Goal: Task Accomplishment & Management: Manage account settings

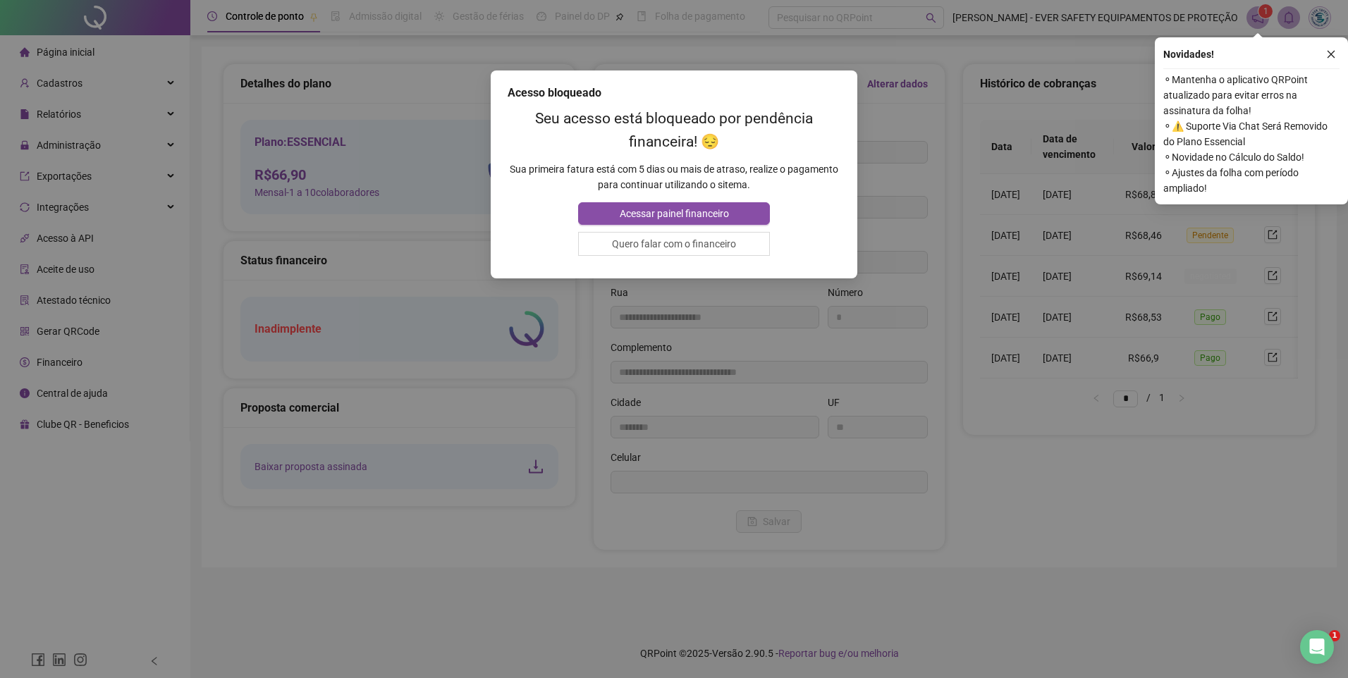
type input "**********"
type input "*"
type input "**********"
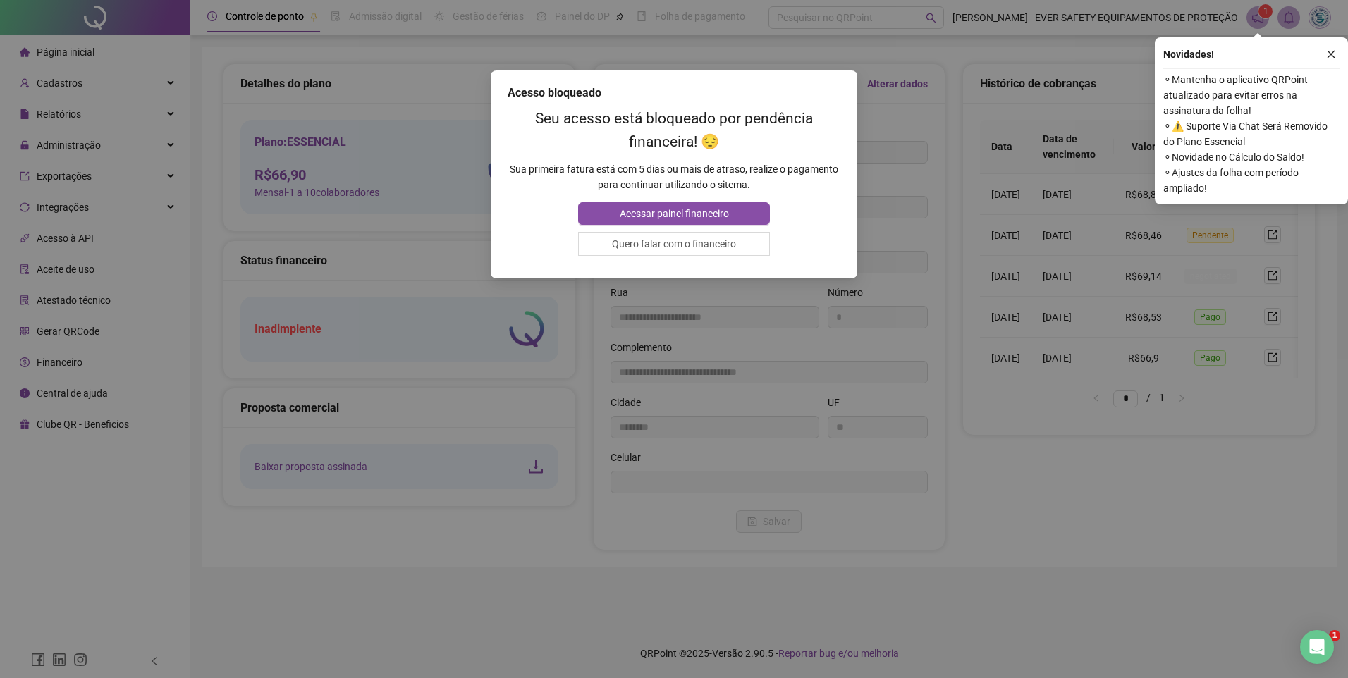
type input "********"
type input "**"
type input "*********"
type input "**********"
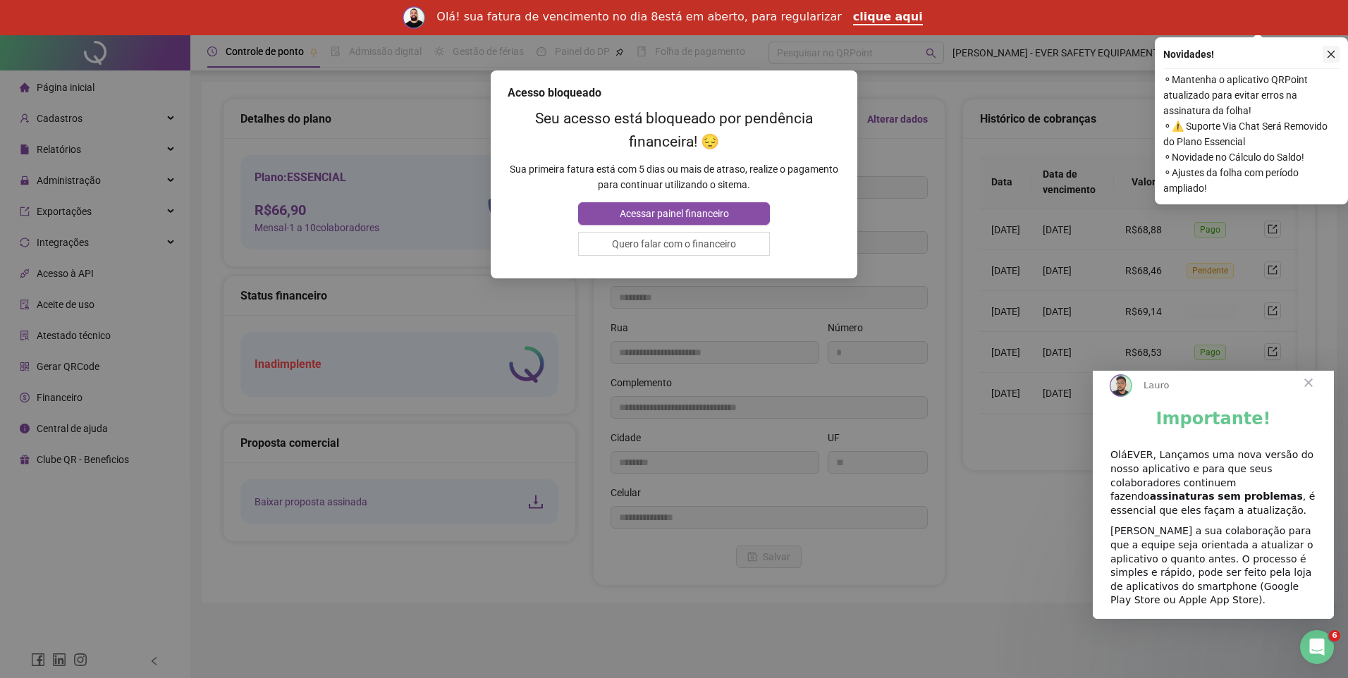
click at [1323, 53] on button "button" at bounding box center [1331, 54] width 17 height 17
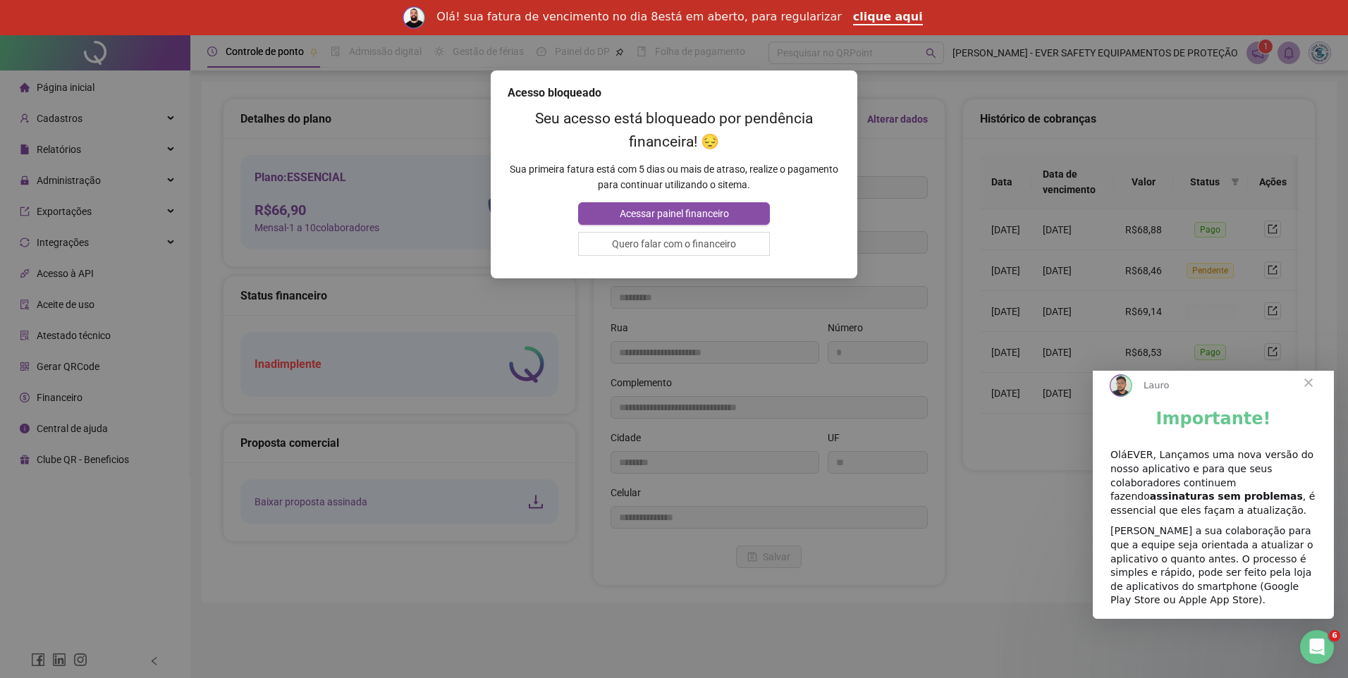
click at [1314, 398] on span "Fechar" at bounding box center [1308, 382] width 51 height 51
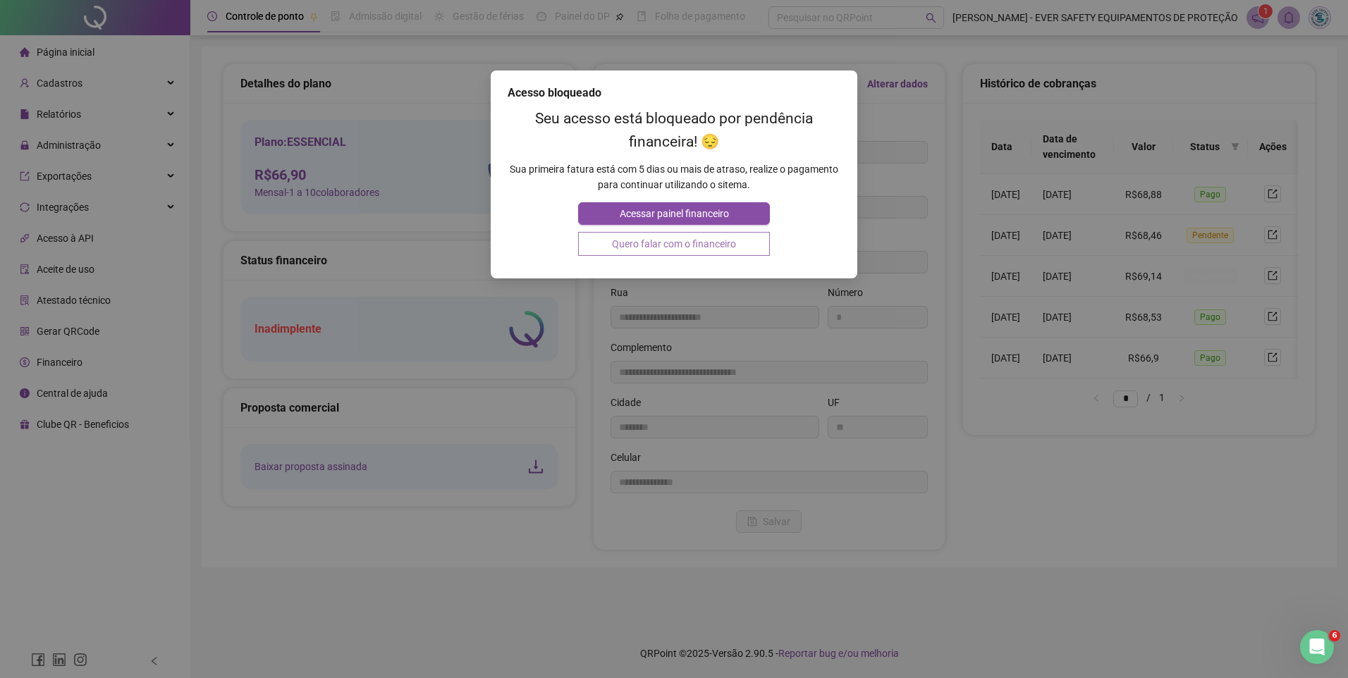
click at [733, 246] on button "Quero falar com o financeiro" at bounding box center [673, 244] width 191 height 24
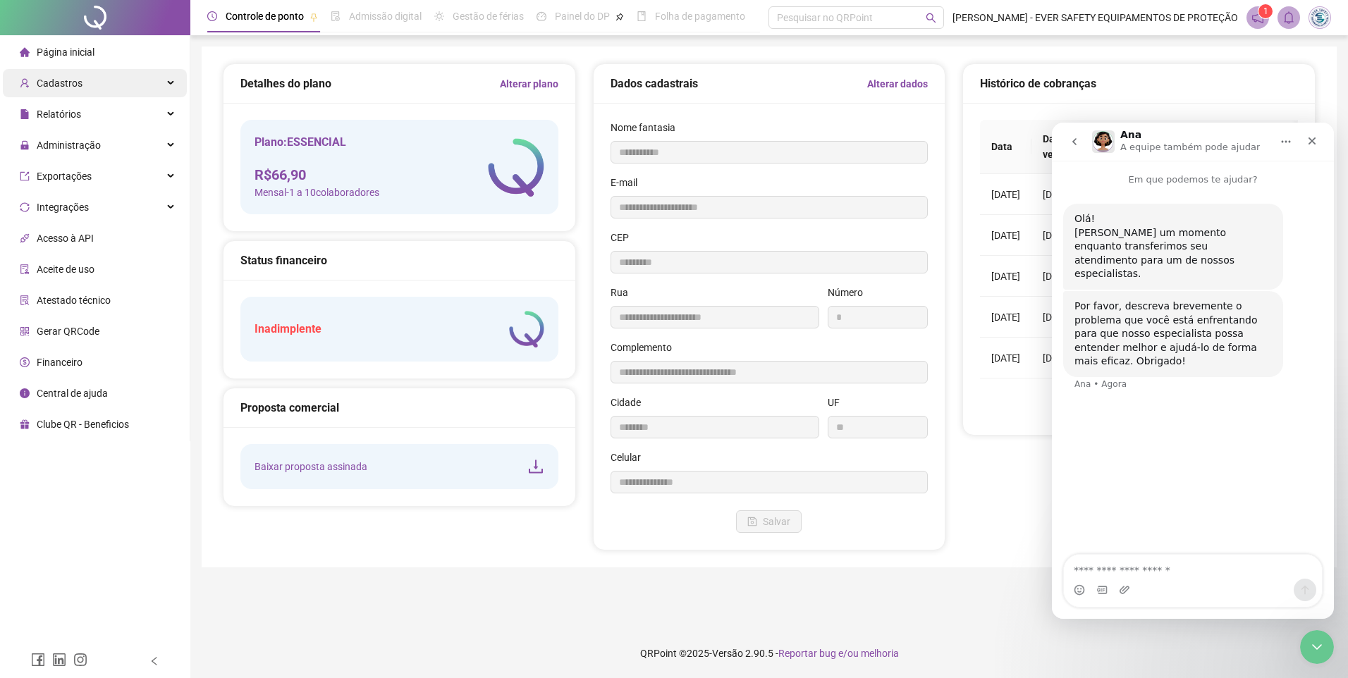
click at [154, 80] on div "Cadastros" at bounding box center [95, 83] width 184 height 28
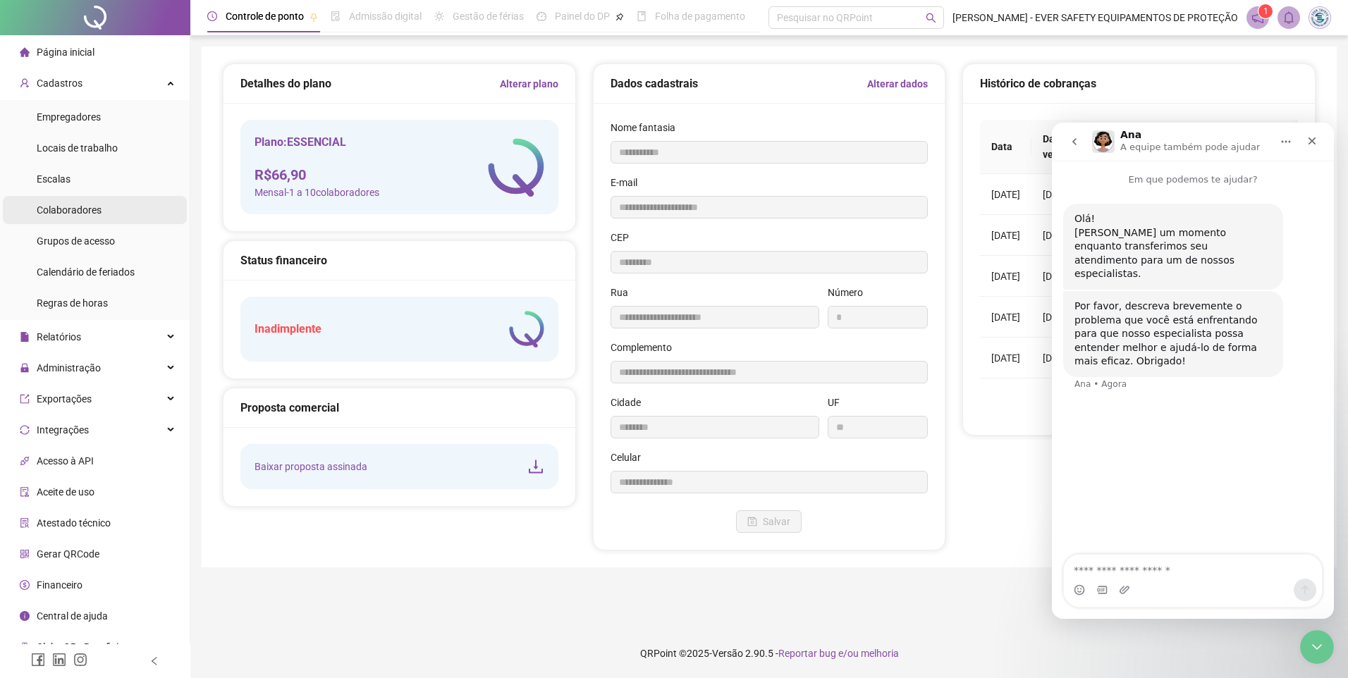
click at [71, 211] on span "Colaboradores" at bounding box center [69, 209] width 65 height 11
click at [119, 214] on li "Colaboradores" at bounding box center [95, 210] width 184 height 28
click at [83, 232] on div "Grupos de acesso" at bounding box center [76, 241] width 78 height 28
click at [83, 233] on div "Grupos de acesso" at bounding box center [76, 241] width 78 height 28
click at [89, 190] on li "Escalas" at bounding box center [95, 179] width 184 height 28
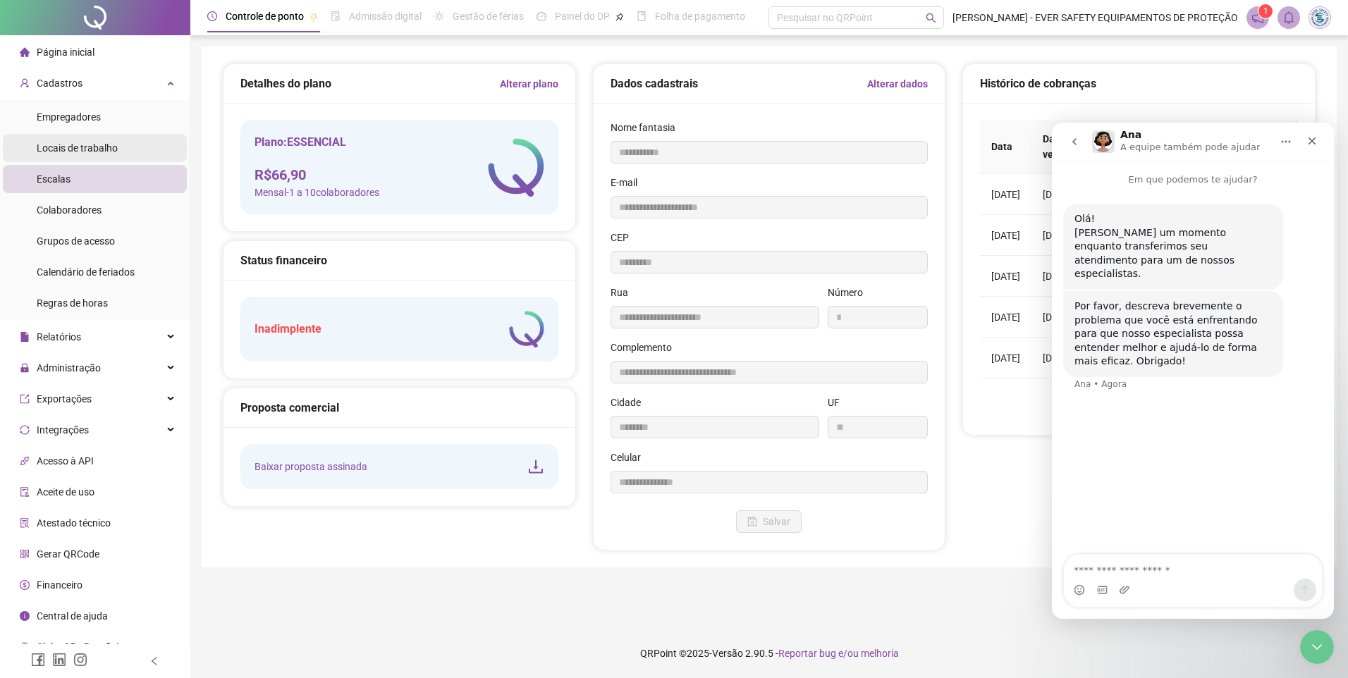
click at [87, 139] on div "Locais de trabalho" at bounding box center [77, 148] width 81 height 28
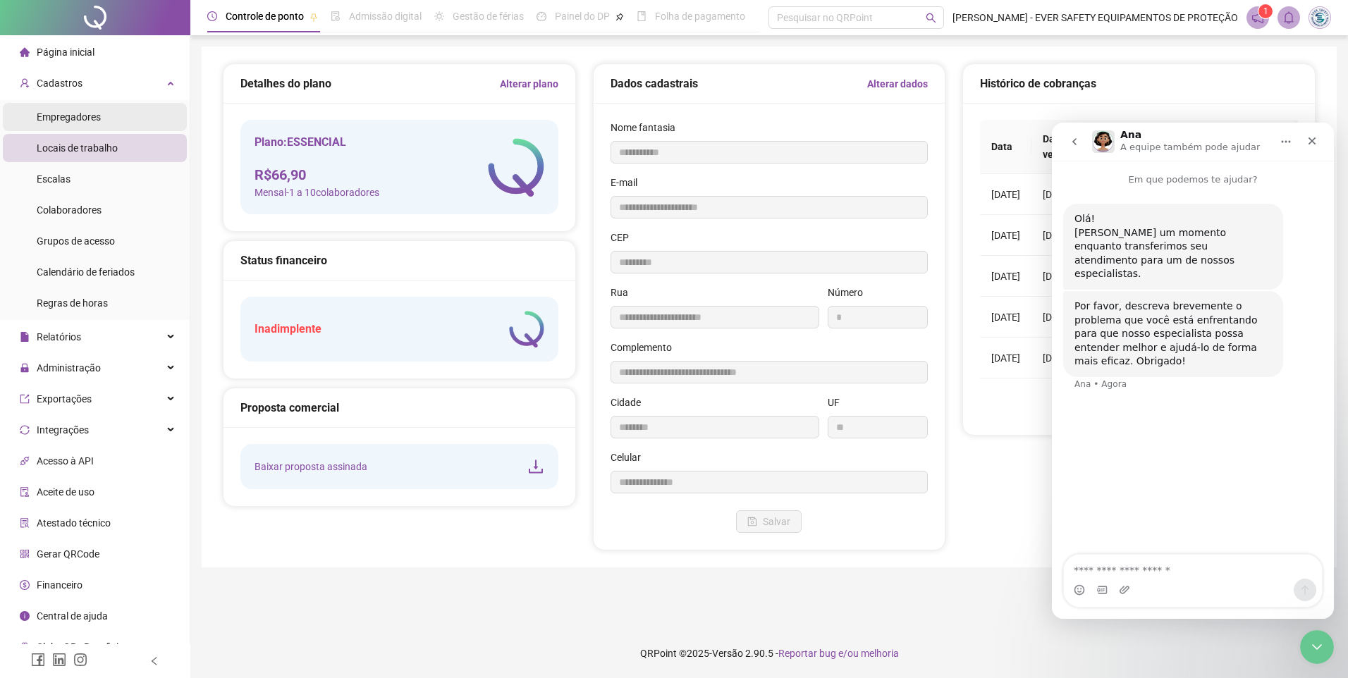
click at [85, 114] on span "Empregadores" at bounding box center [69, 116] width 64 height 11
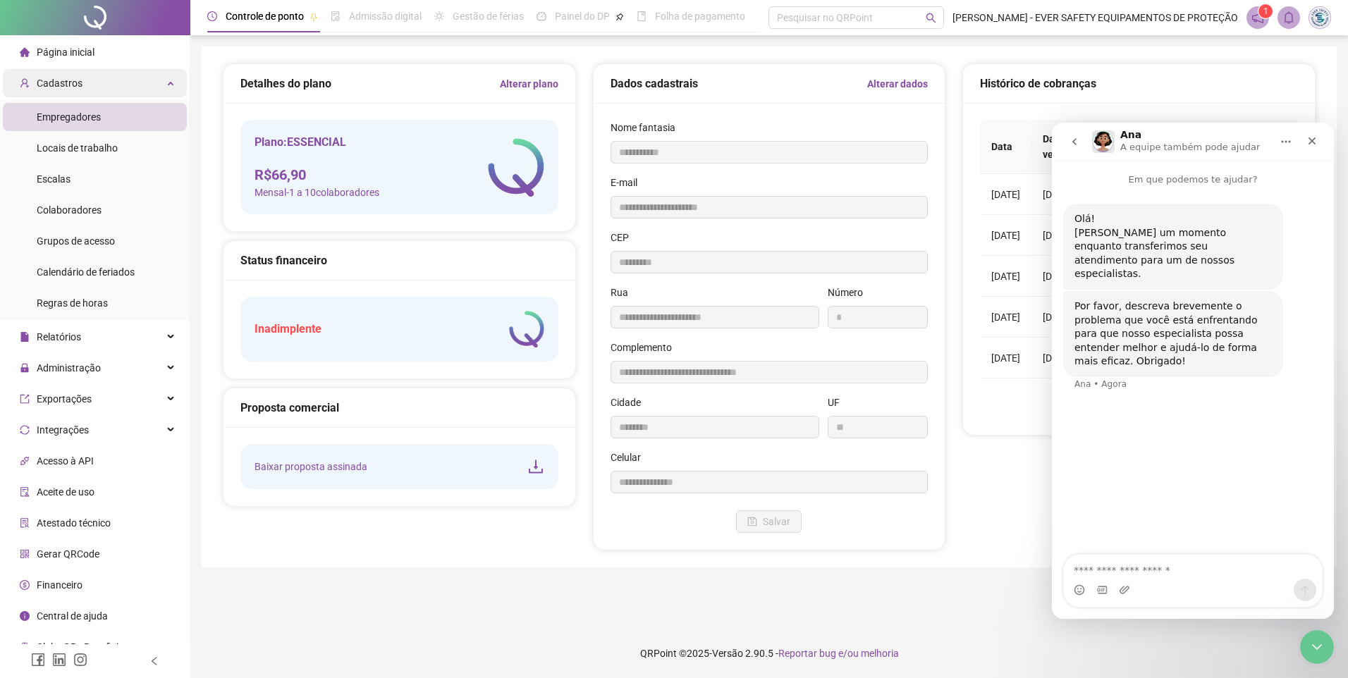
click at [87, 83] on div "Cadastros" at bounding box center [95, 83] width 184 height 28
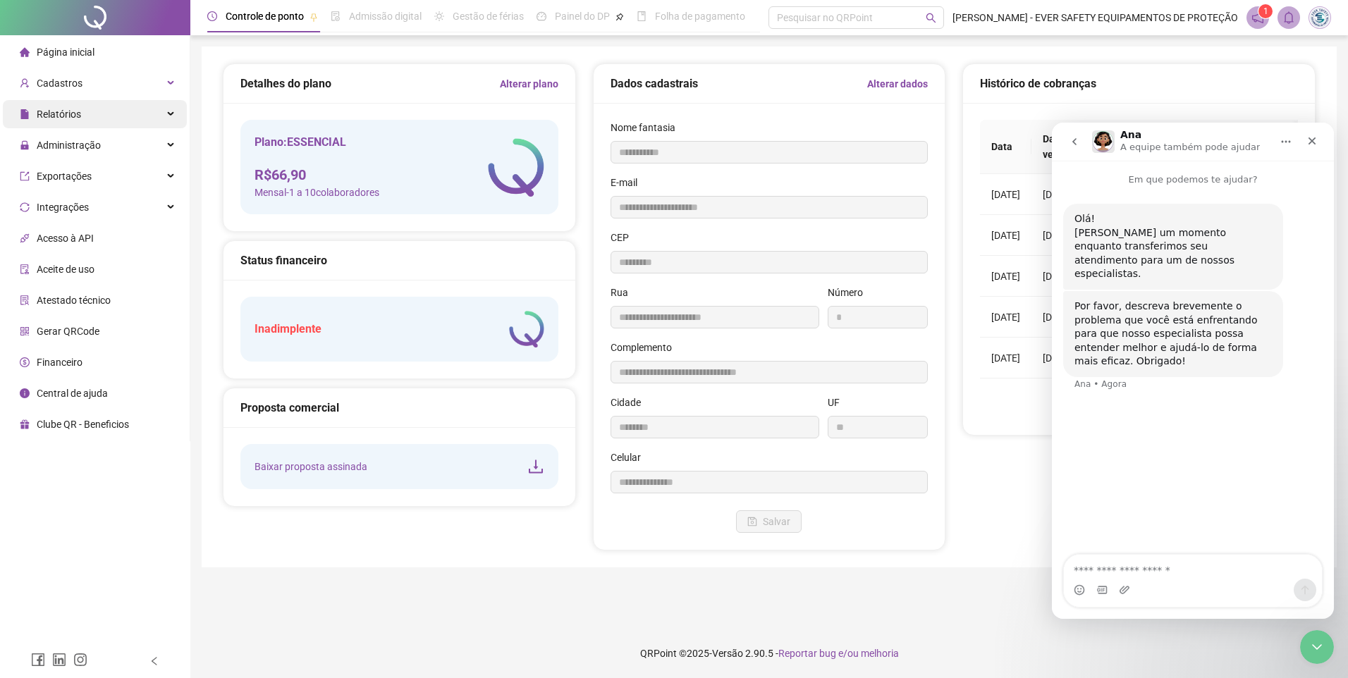
click at [86, 116] on div "Relatórios" at bounding box center [95, 114] width 184 height 28
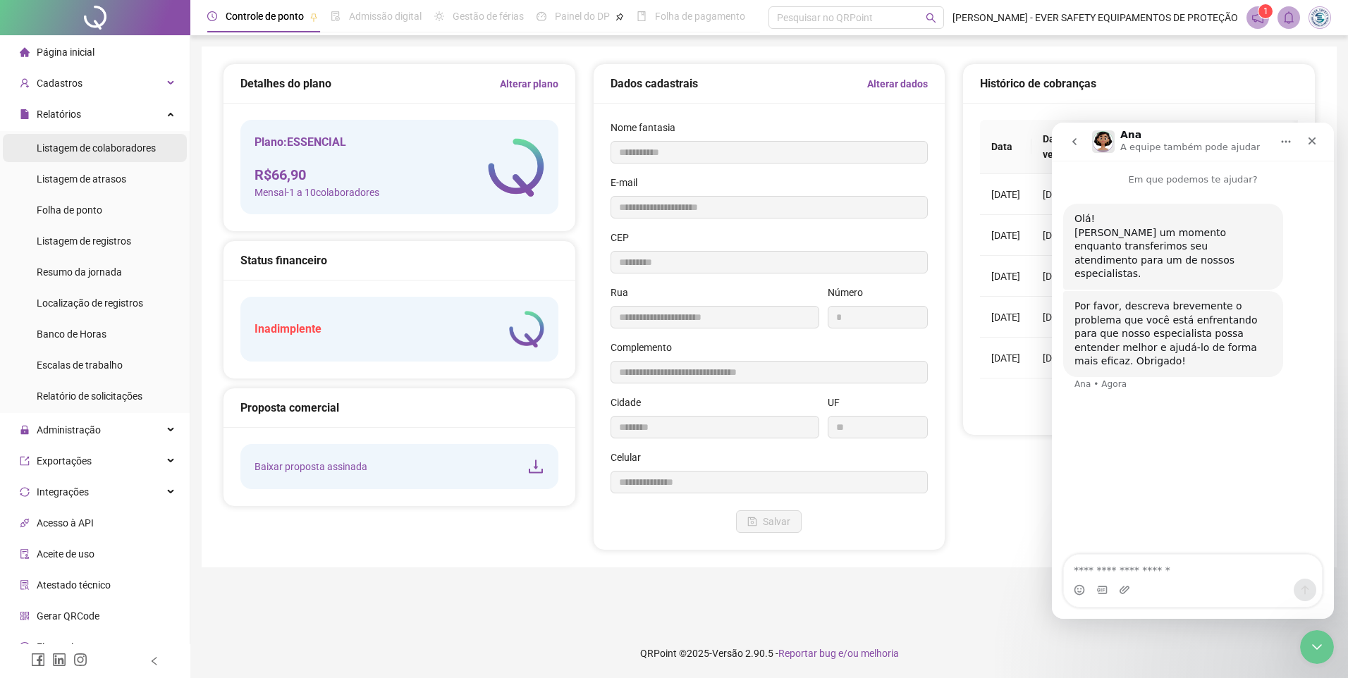
click at [87, 152] on span "Listagem de colaboradores" at bounding box center [96, 147] width 119 height 11
click at [83, 174] on span "Listagem de atrasos" at bounding box center [82, 178] width 90 height 11
click at [80, 205] on span "Folha de ponto" at bounding box center [70, 209] width 66 height 11
click at [78, 213] on span "Folha de ponto" at bounding box center [70, 209] width 66 height 11
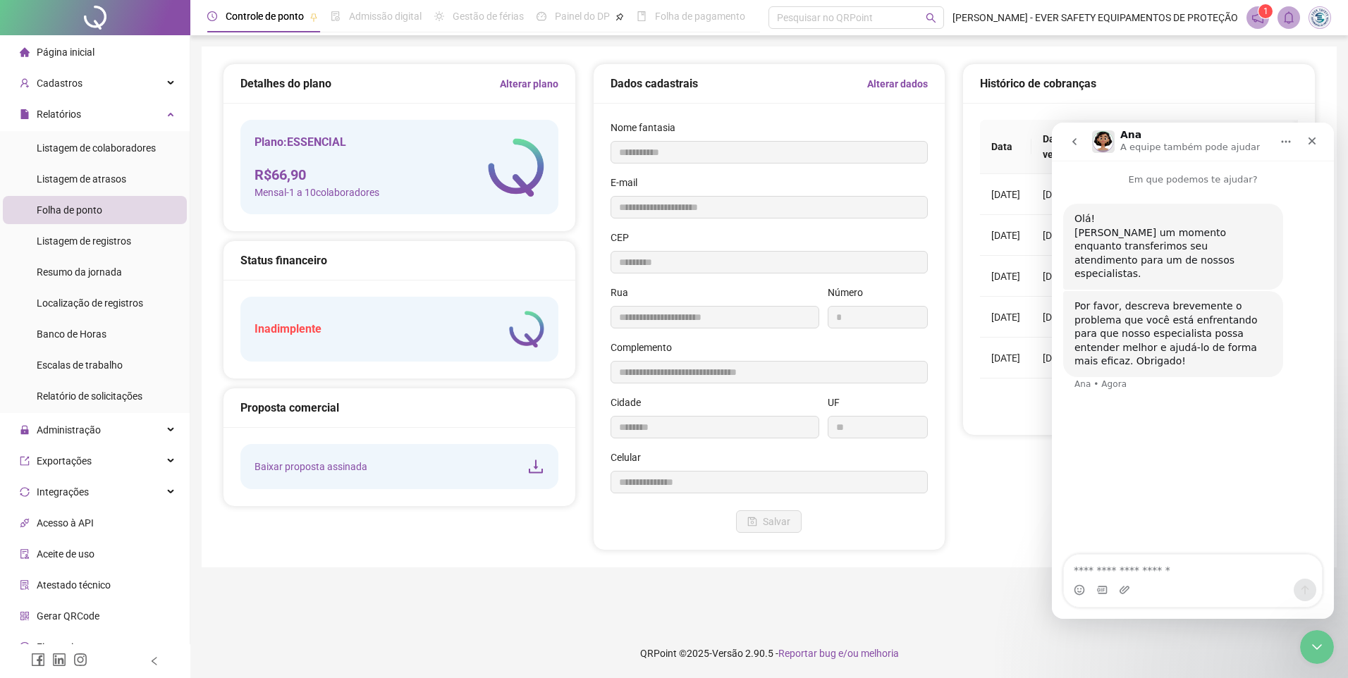
drag, startPoint x: 78, startPoint y: 213, endPoint x: 61, endPoint y: 211, distance: 16.4
click at [66, 213] on span "Folha de ponto" at bounding box center [70, 209] width 66 height 11
click at [59, 211] on span "Folha de ponto" at bounding box center [70, 209] width 66 height 11
click at [1314, 142] on icon "Fechar" at bounding box center [1311, 140] width 11 height 11
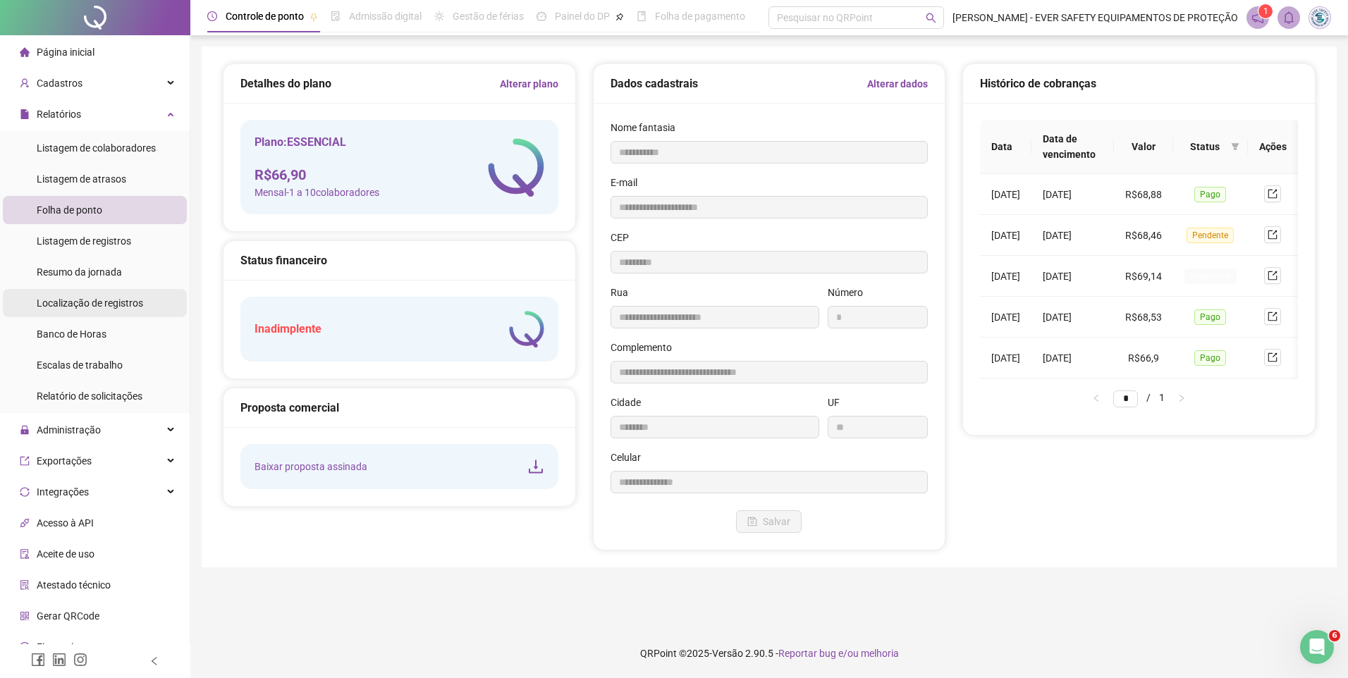
scroll to position [2, 0]
click at [44, 217] on div "Folha de ponto" at bounding box center [70, 210] width 66 height 28
click at [75, 261] on div "Resumo da jornada" at bounding box center [79, 272] width 85 height 28
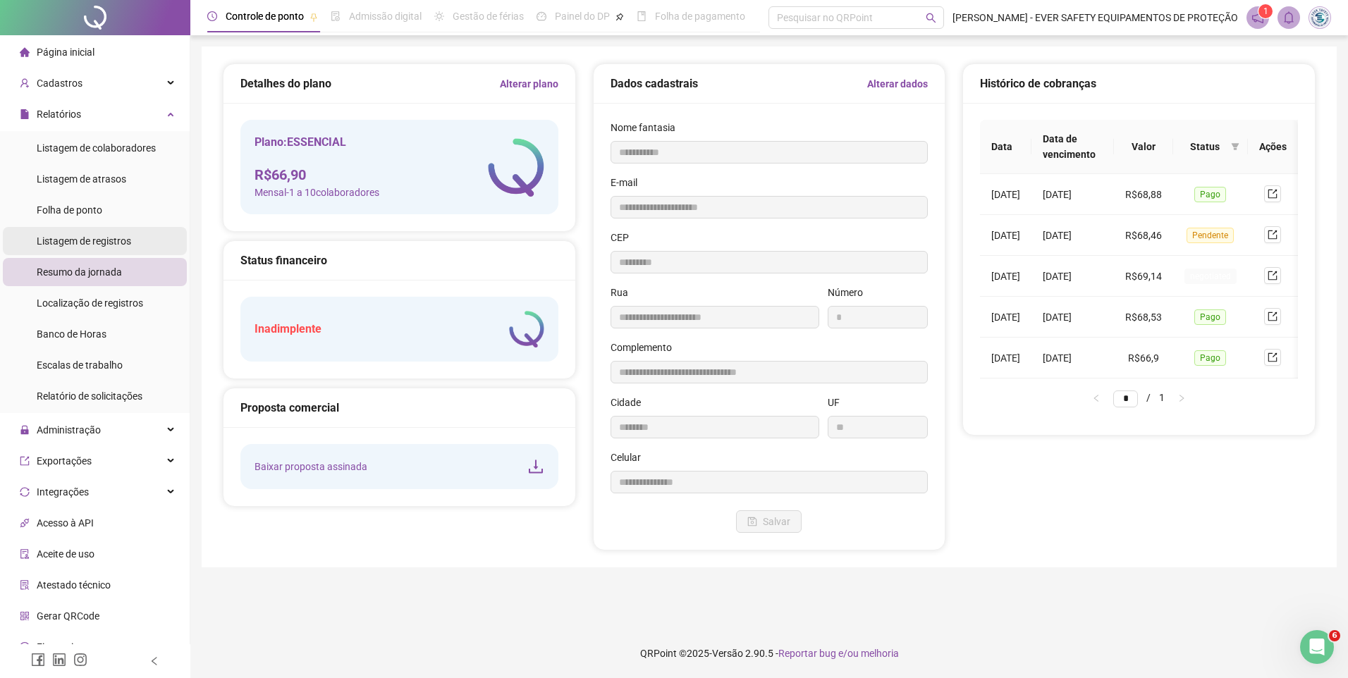
click at [80, 241] on span "Listagem de registros" at bounding box center [84, 240] width 94 height 11
click at [81, 231] on div "Listagem de registros" at bounding box center [84, 241] width 94 height 28
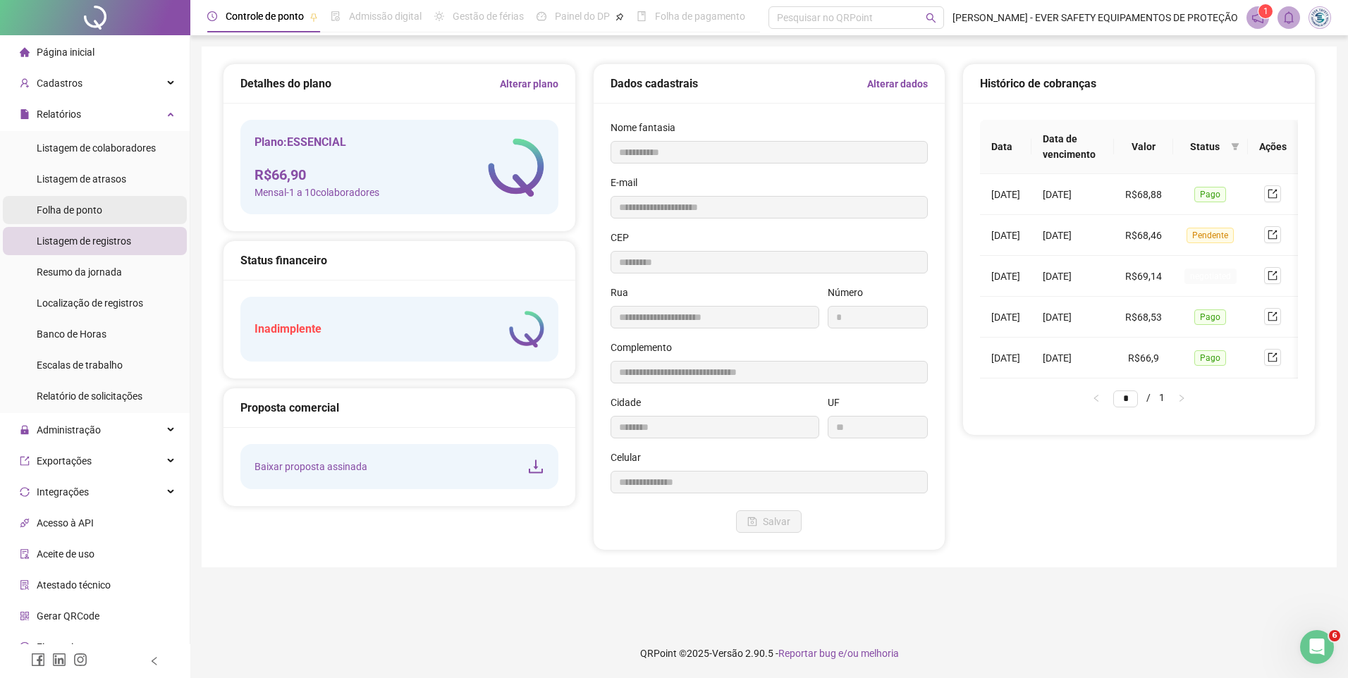
click at [85, 212] on span "Folha de ponto" at bounding box center [70, 209] width 66 height 11
click at [1256, 16] on icon "notification" at bounding box center [1257, 17] width 11 height 11
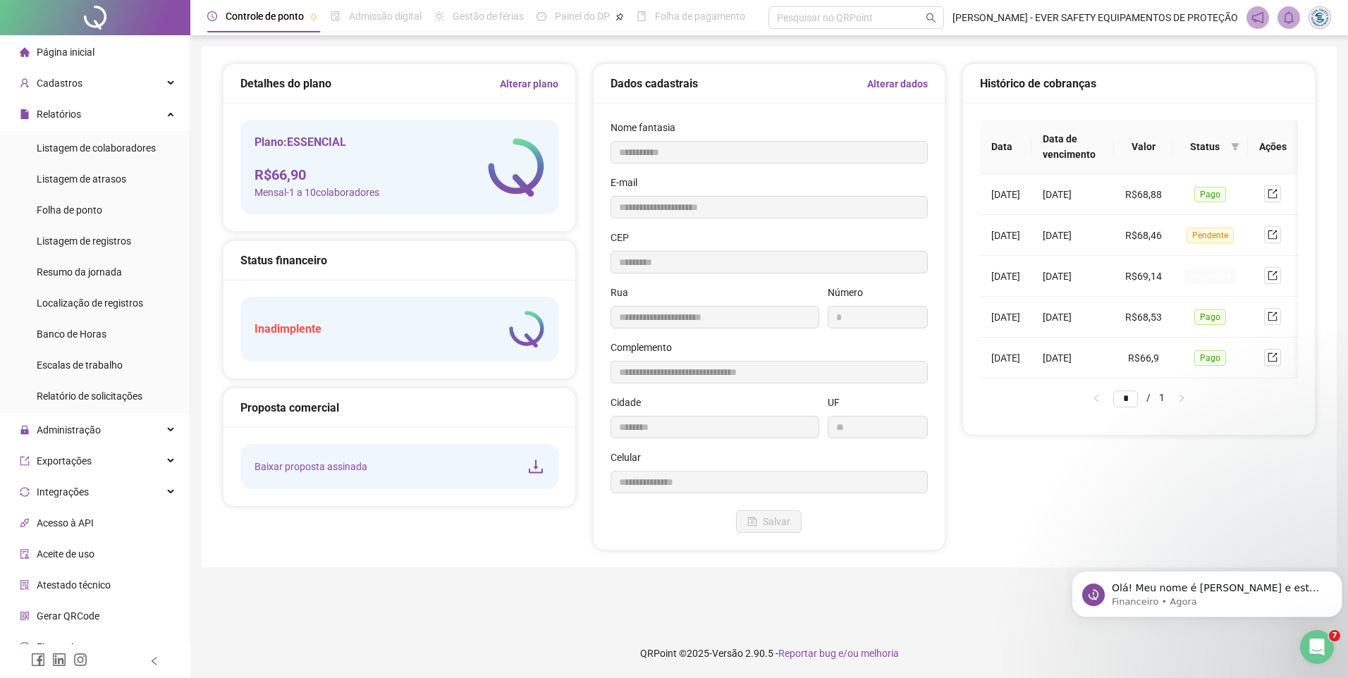
click at [1264, 15] on span at bounding box center [1258, 17] width 23 height 23
click at [1313, 637] on icon "Abertura do Messenger da Intercom" at bounding box center [1315, 645] width 23 height 23
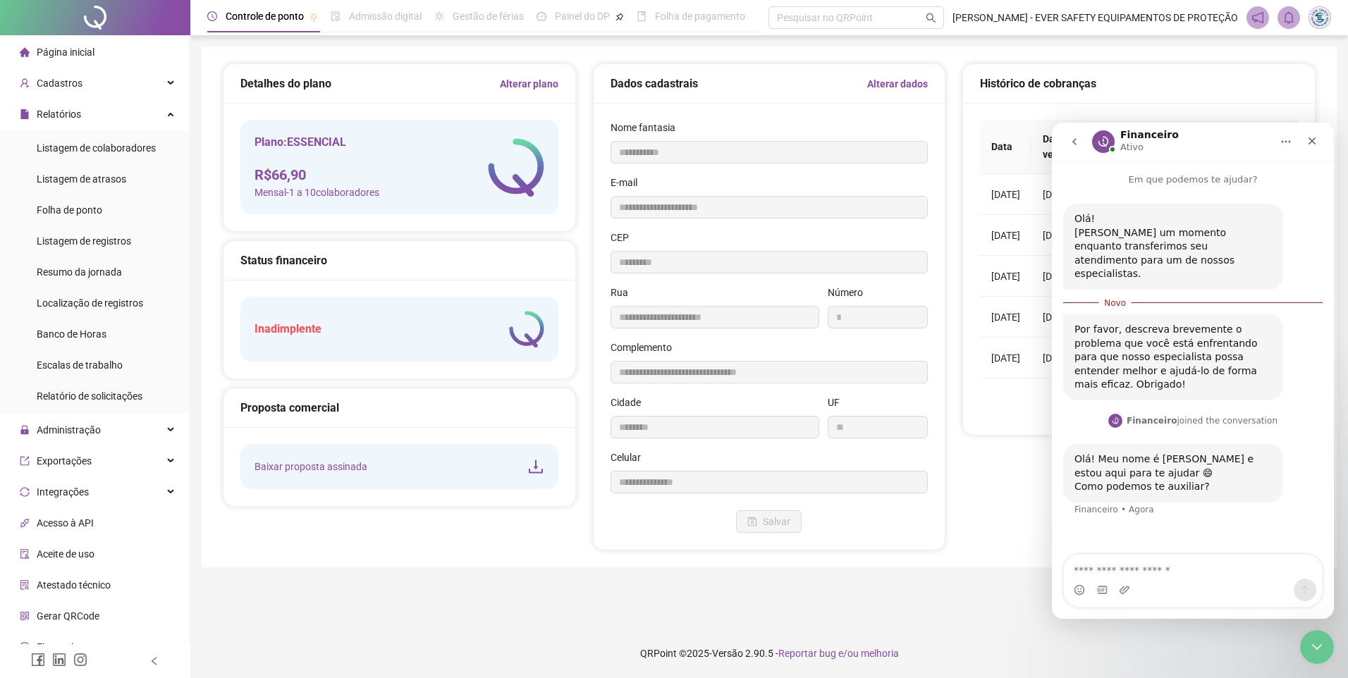
scroll to position [2, 0]
click at [1318, 142] on div "Fechar" at bounding box center [1311, 140] width 25 height 25
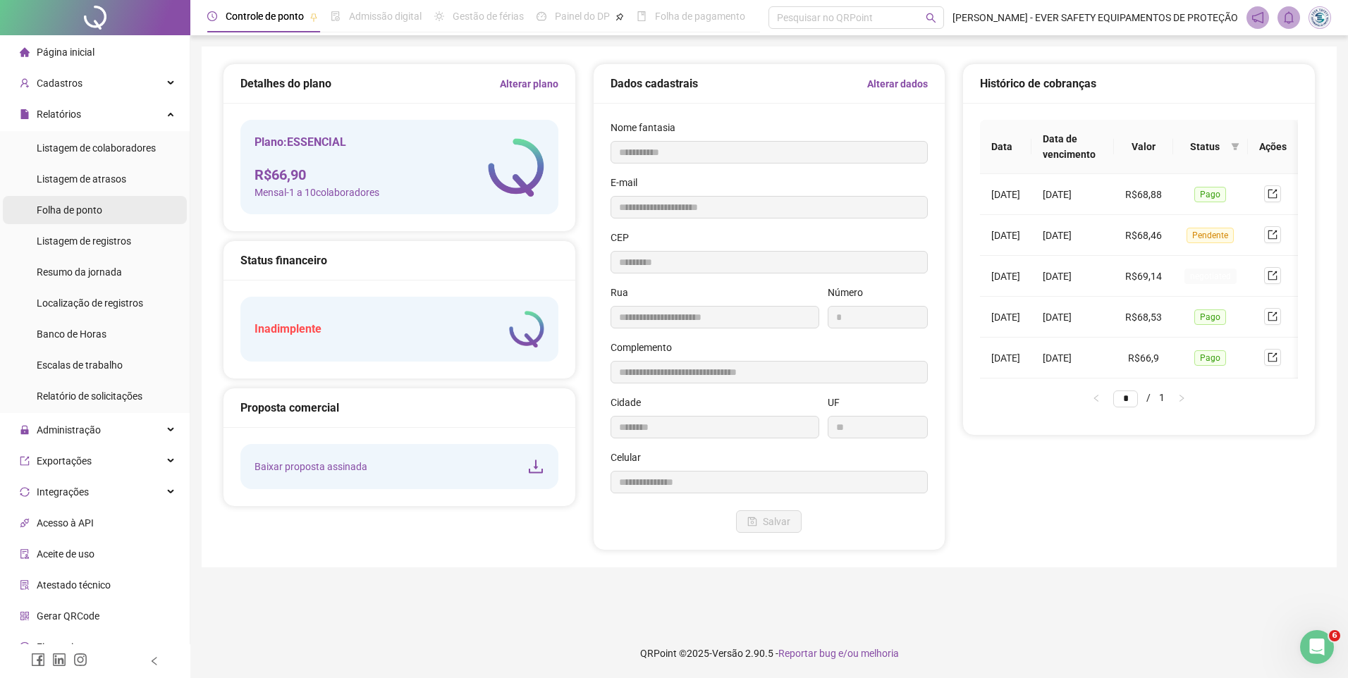
click at [72, 204] on span "Folha de ponto" at bounding box center [70, 209] width 66 height 11
click at [290, 19] on span "Controle de ponto" at bounding box center [265, 16] width 78 height 11
